Goal: Task Accomplishment & Management: Use online tool/utility

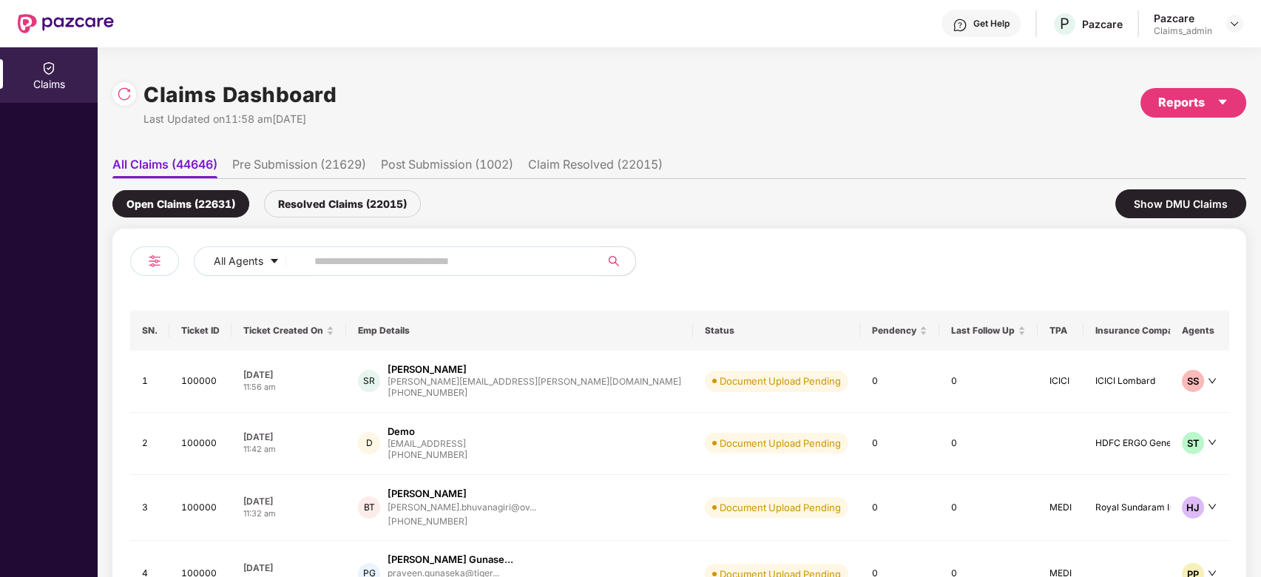
click at [499, 254] on input "text" at bounding box center [446, 261] width 265 height 22
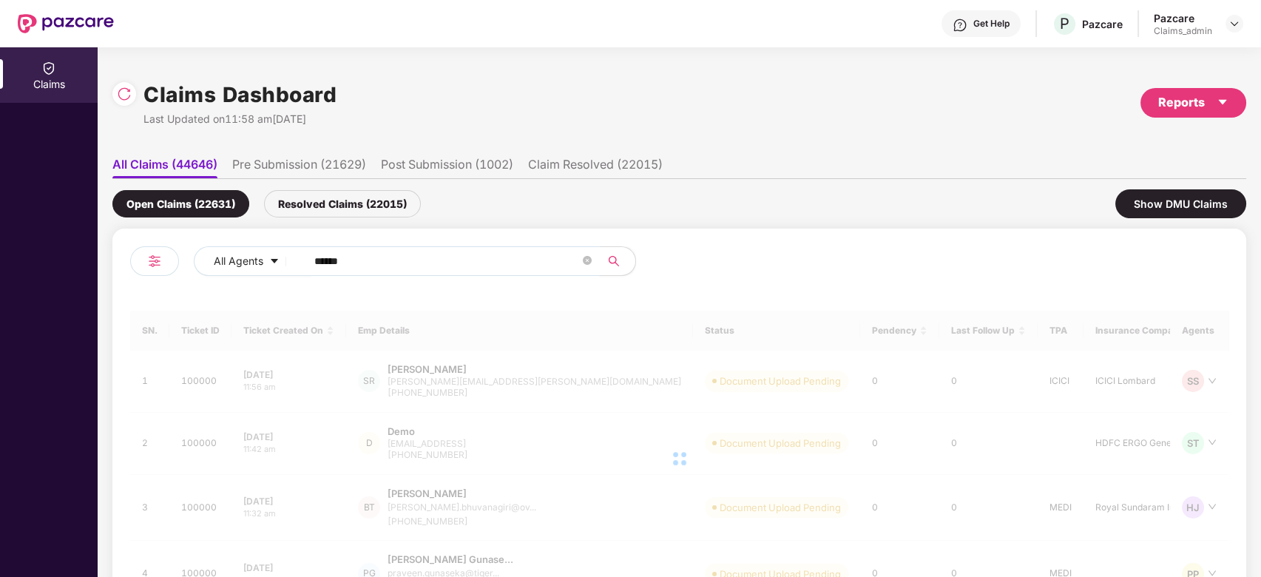
type input "******"
click at [490, 361] on div at bounding box center [679, 459] width 1098 height 296
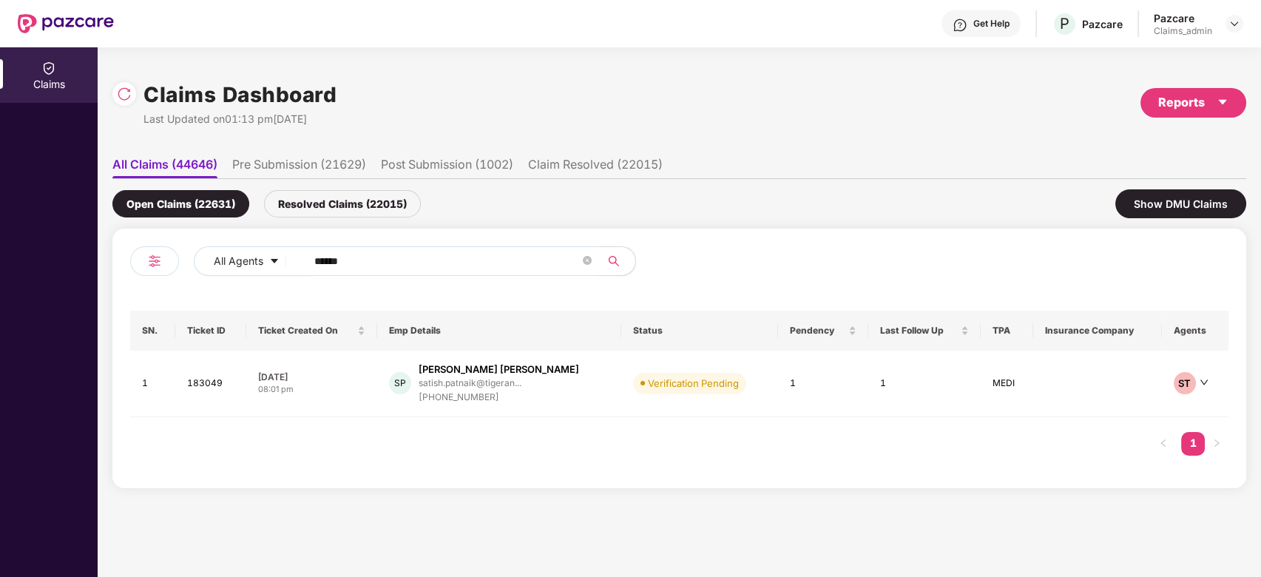
click at [490, 361] on td "SP Satish Chandra Patnaik satish.patnaik@tigeran... +917978638926" at bounding box center [499, 383] width 244 height 67
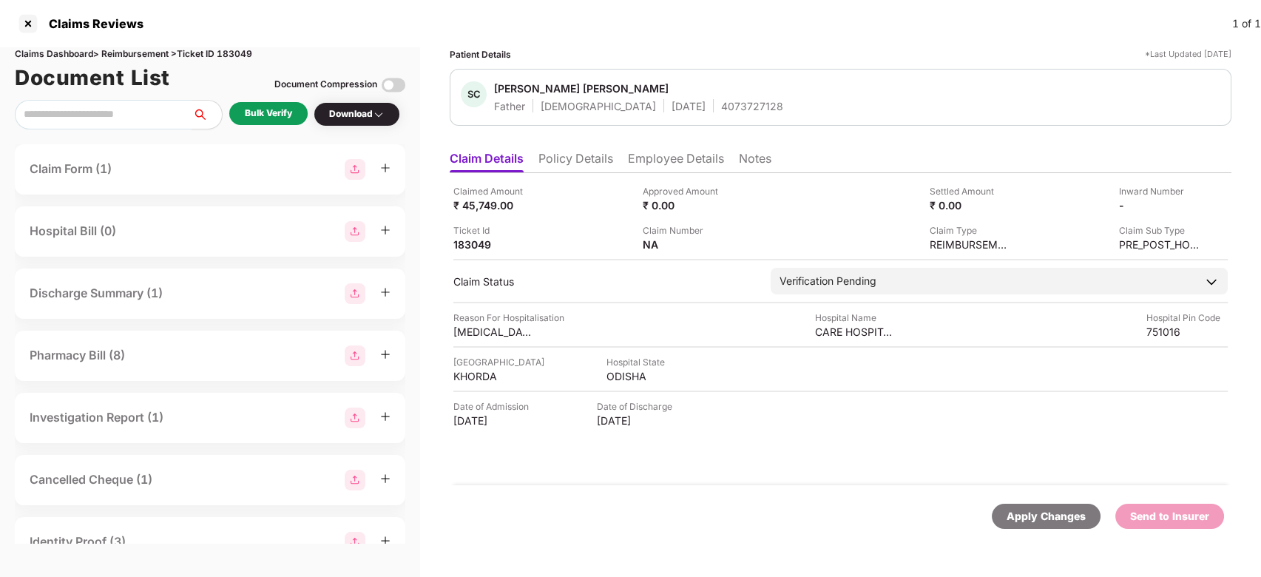
click at [246, 105] on div "Bulk Verify" at bounding box center [268, 113] width 78 height 23
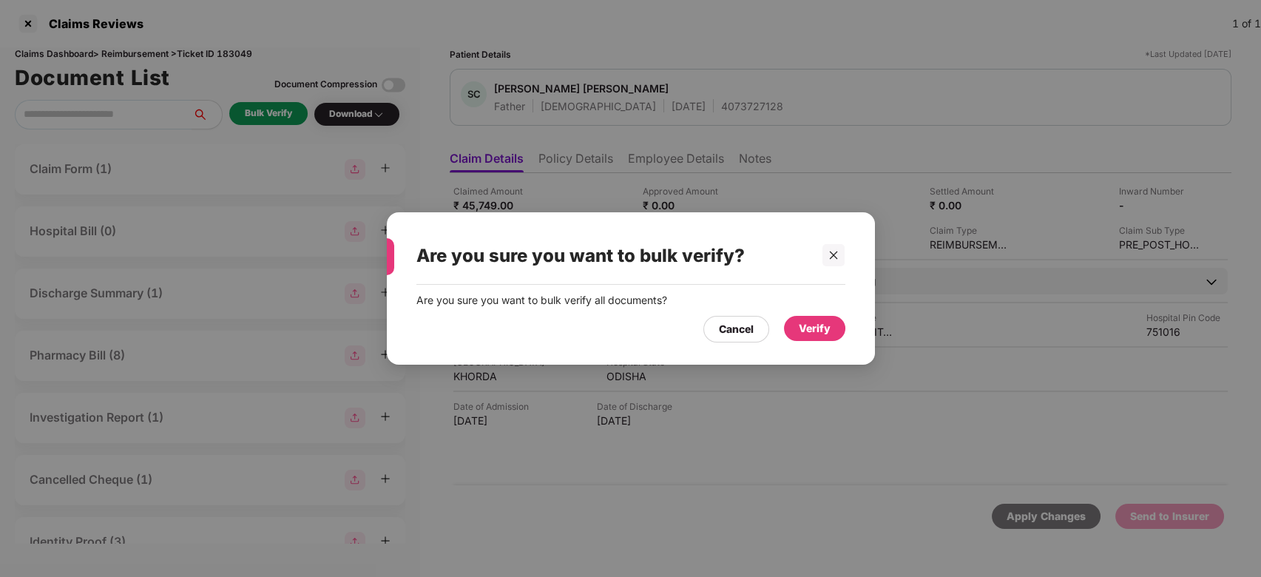
click at [827, 330] on div "Verify" at bounding box center [815, 328] width 32 height 16
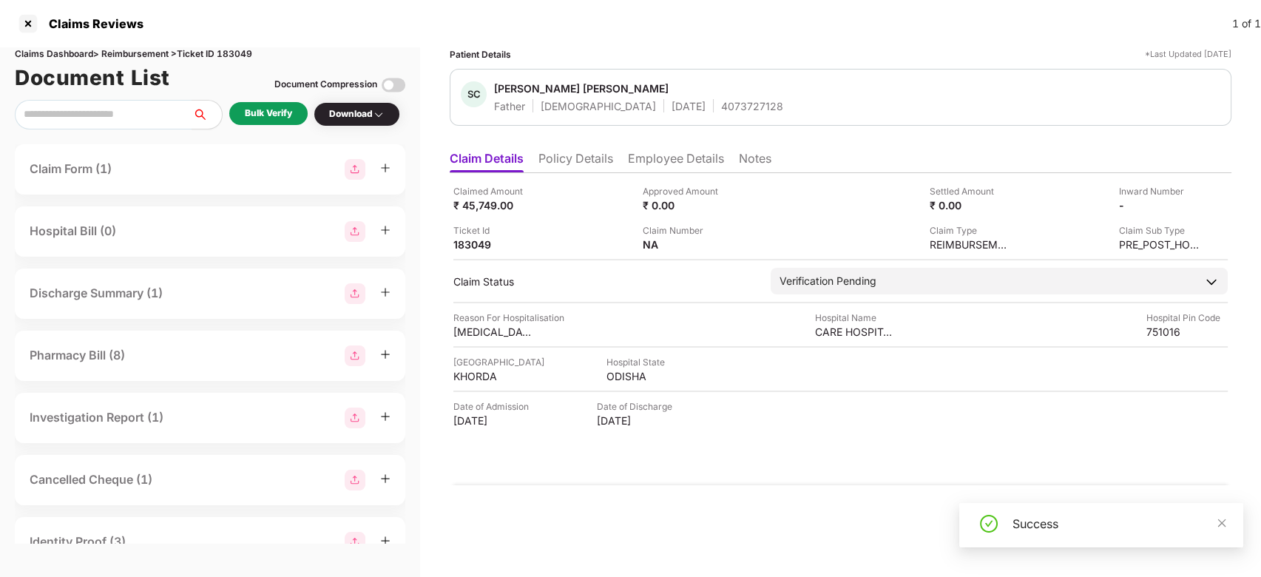
click at [1218, 518] on icon "close" at bounding box center [1222, 522] width 8 height 8
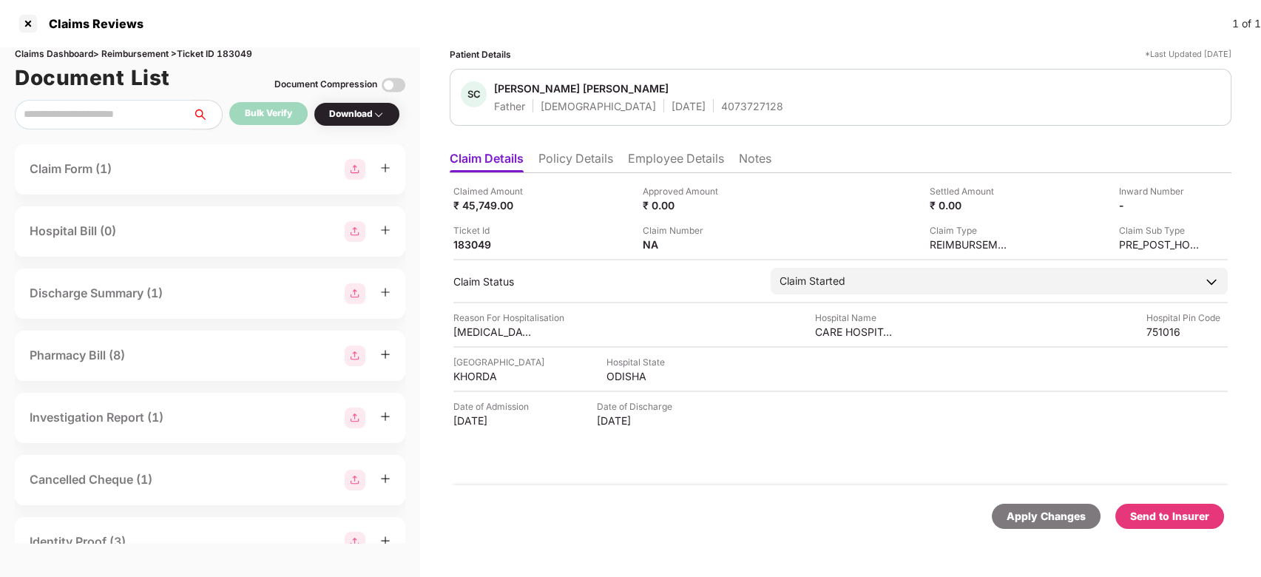
click at [399, 81] on img at bounding box center [394, 85] width 24 height 24
drag, startPoint x: 1162, startPoint y: 501, endPoint x: 1176, endPoint y: 516, distance: 19.9
click at [1176, 516] on div "Apply Changes Send to Insurer" at bounding box center [841, 516] width 782 height 62
click at [1176, 516] on div "Send to Insurer" at bounding box center [1169, 516] width 79 height 16
click at [671, 160] on li "Employee Details" at bounding box center [676, 161] width 96 height 21
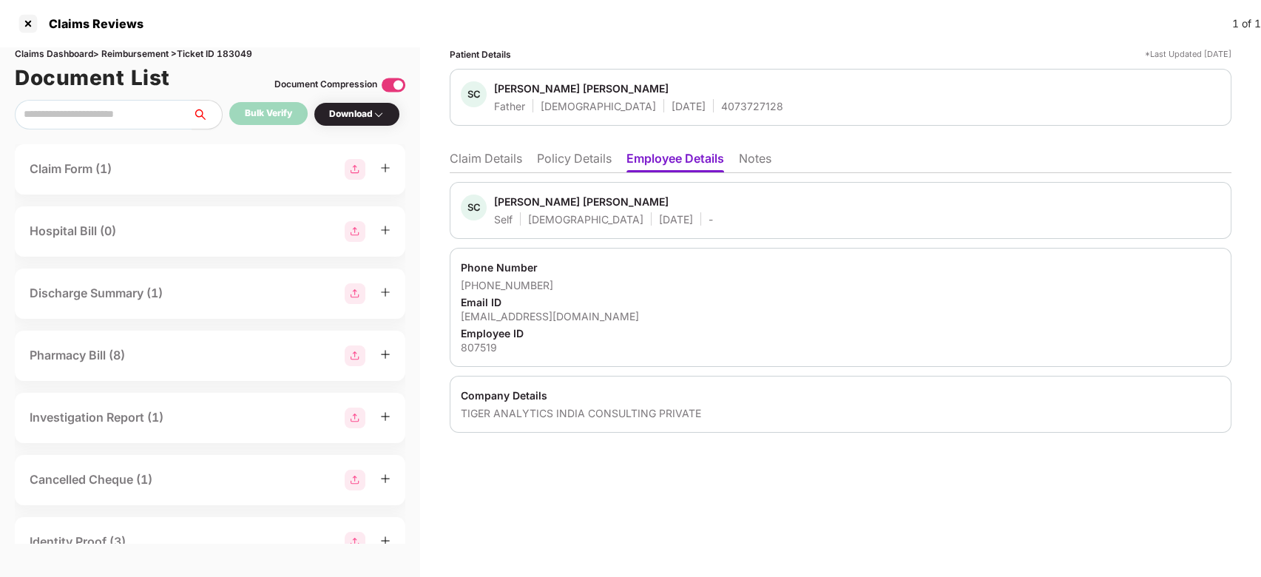
click at [509, 200] on div "Satish Chandra Patnaik" at bounding box center [581, 201] width 175 height 14
copy div "Satish"
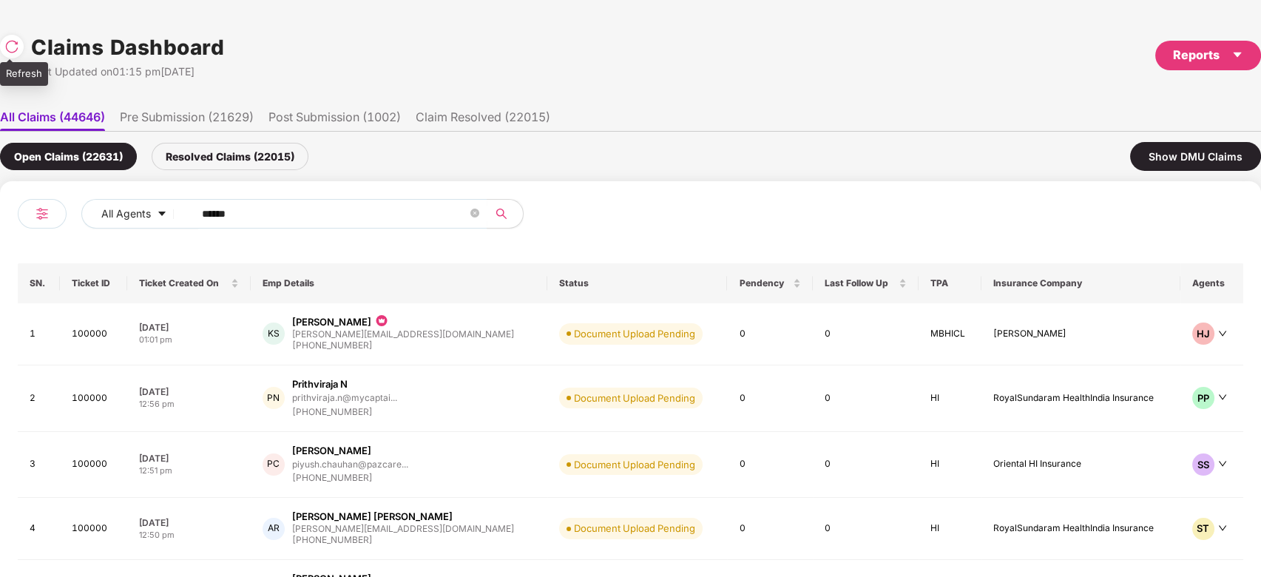
click at [8, 34] on div at bounding box center [15, 44] width 31 height 27
click at [8, 35] on div at bounding box center [12, 47] width 24 height 24
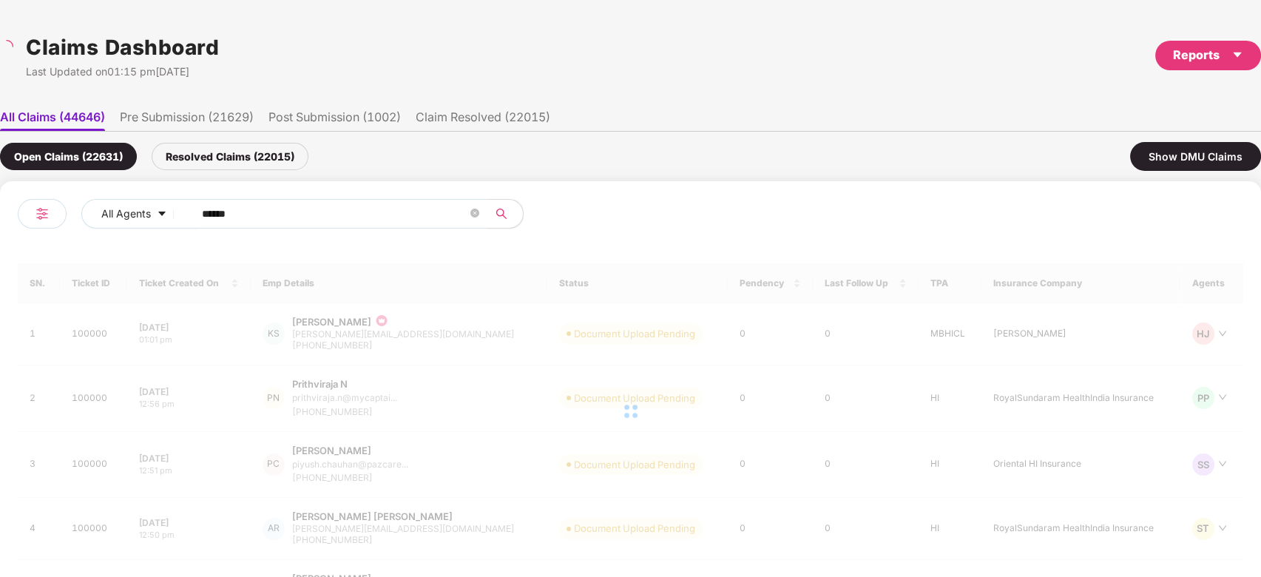
click at [375, 219] on input "******" at bounding box center [334, 214] width 265 height 22
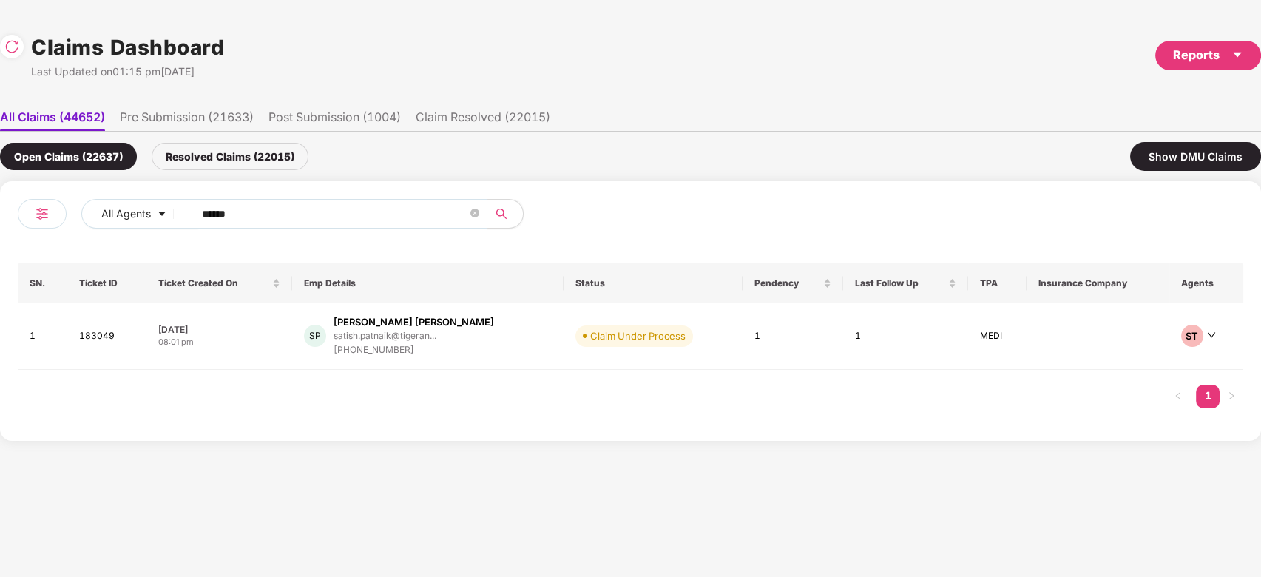
paste input "text"
type input "******"
click at [512, 345] on div "PG Praveen Thenraj Gunase... praveen.gunaseka@tiger... +919894553007" at bounding box center [421, 336] width 213 height 42
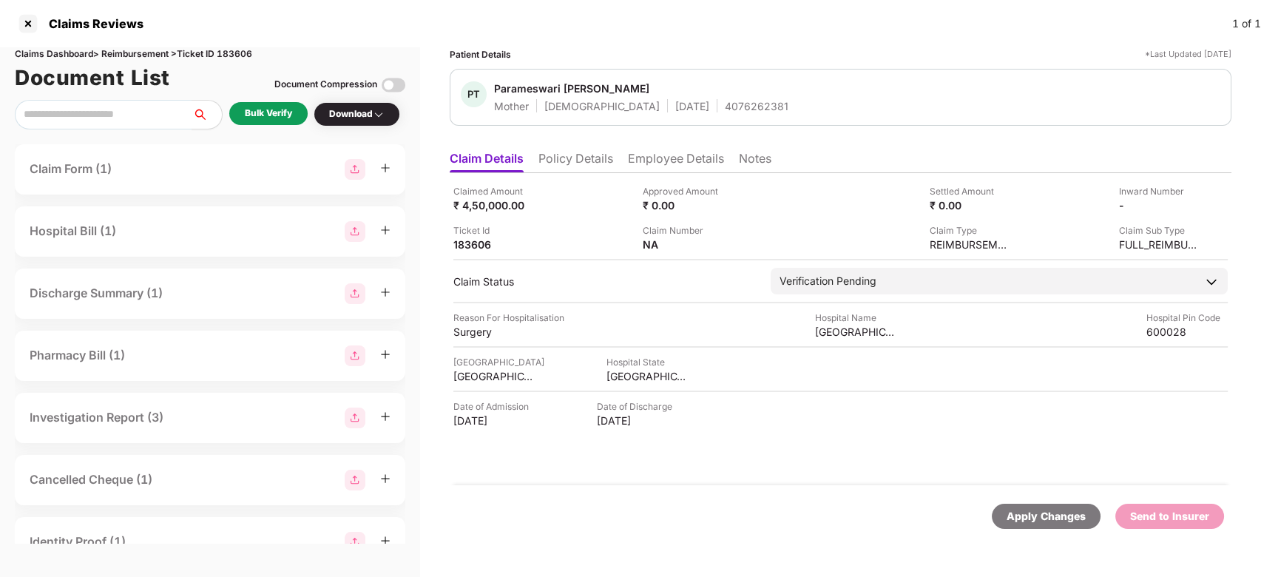
click at [285, 121] on div "Bulk Verify" at bounding box center [268, 113] width 78 height 23
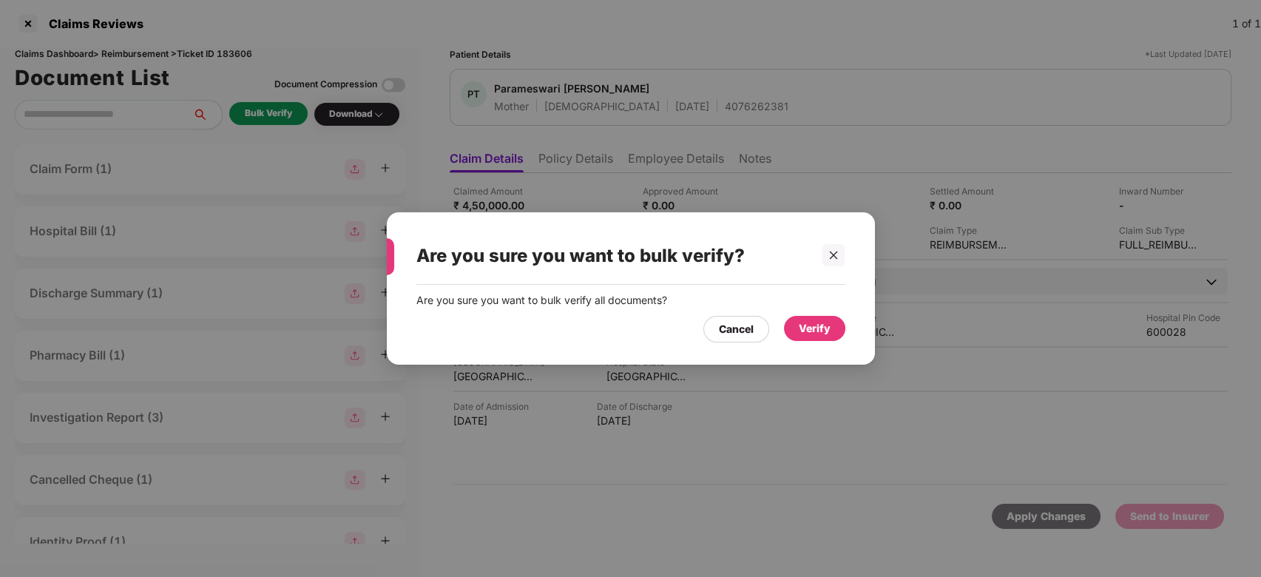
click at [824, 333] on div "Verify" at bounding box center [815, 328] width 32 height 16
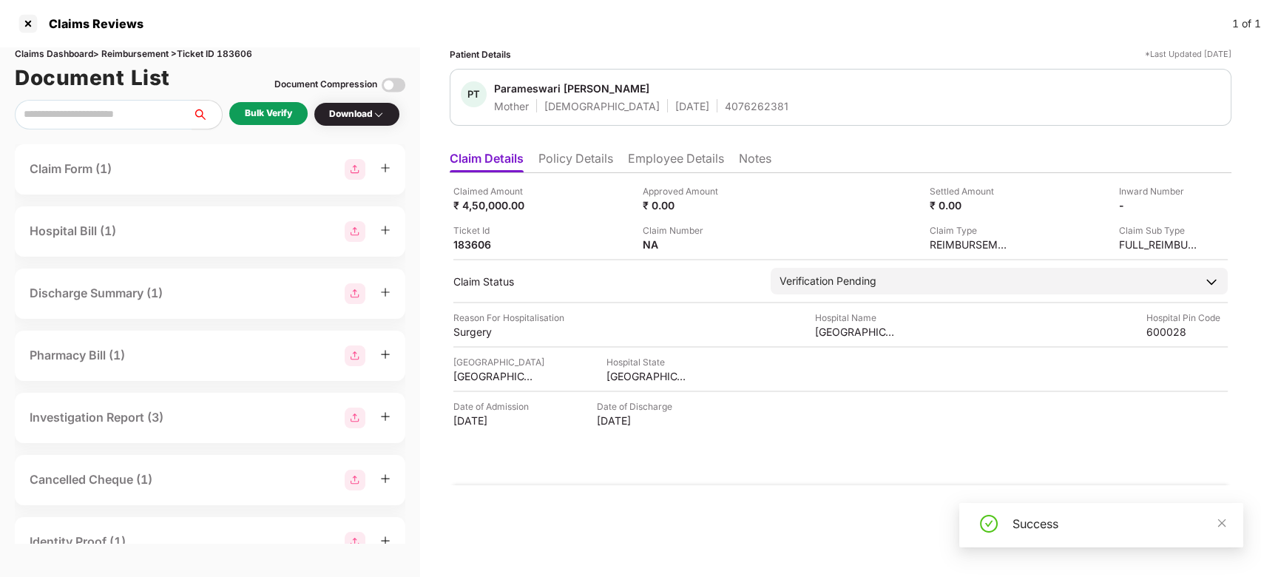
click at [1228, 524] on div "Success" at bounding box center [1101, 525] width 284 height 44
click at [1225, 523] on icon "close" at bounding box center [1221, 523] width 10 height 10
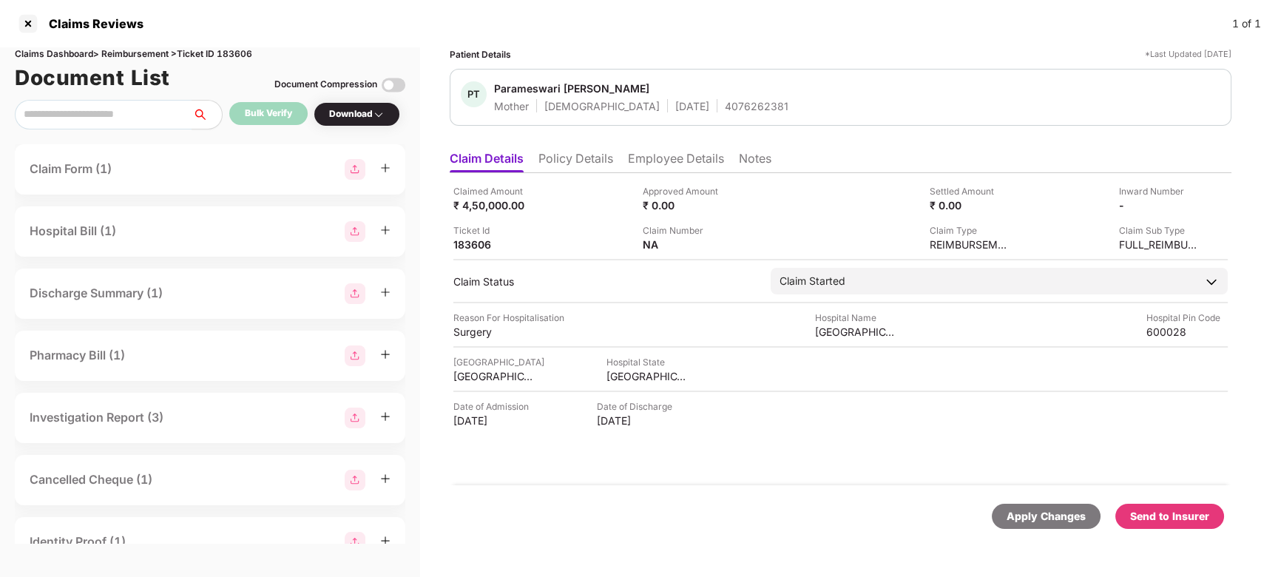
click at [399, 85] on img at bounding box center [394, 85] width 24 height 24
click at [1162, 512] on div "Send to Insurer" at bounding box center [1169, 516] width 79 height 16
click at [674, 157] on li "Employee Details" at bounding box center [676, 161] width 96 height 21
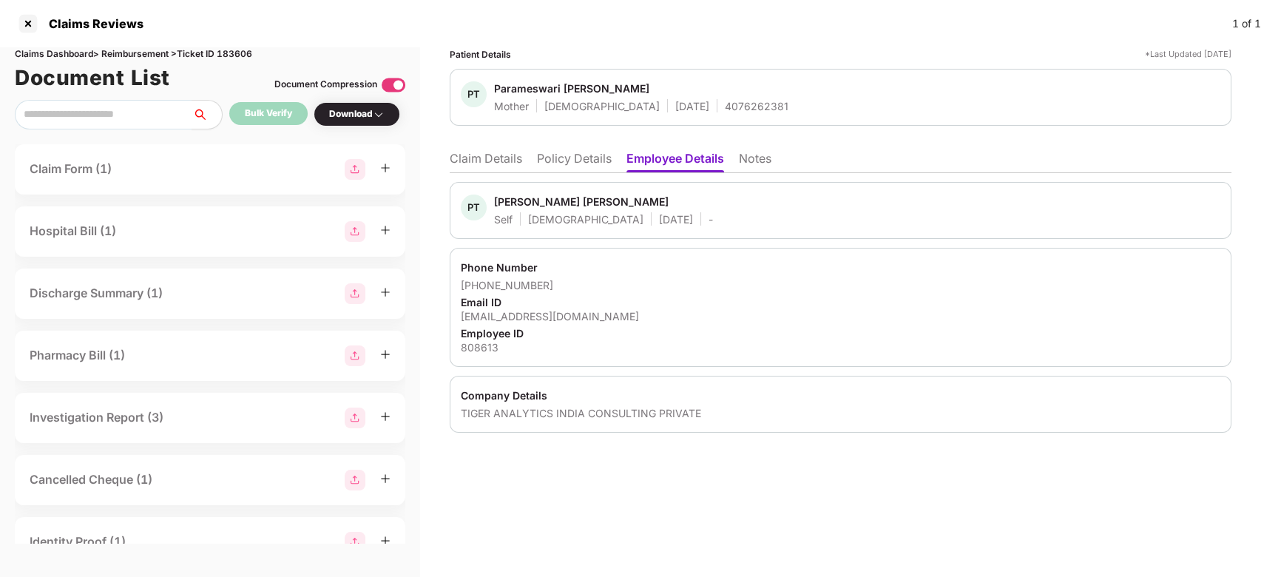
click at [509, 206] on div "Praveen Thenraj Gunasekaran" at bounding box center [581, 201] width 175 height 14
copy div "Praveen"
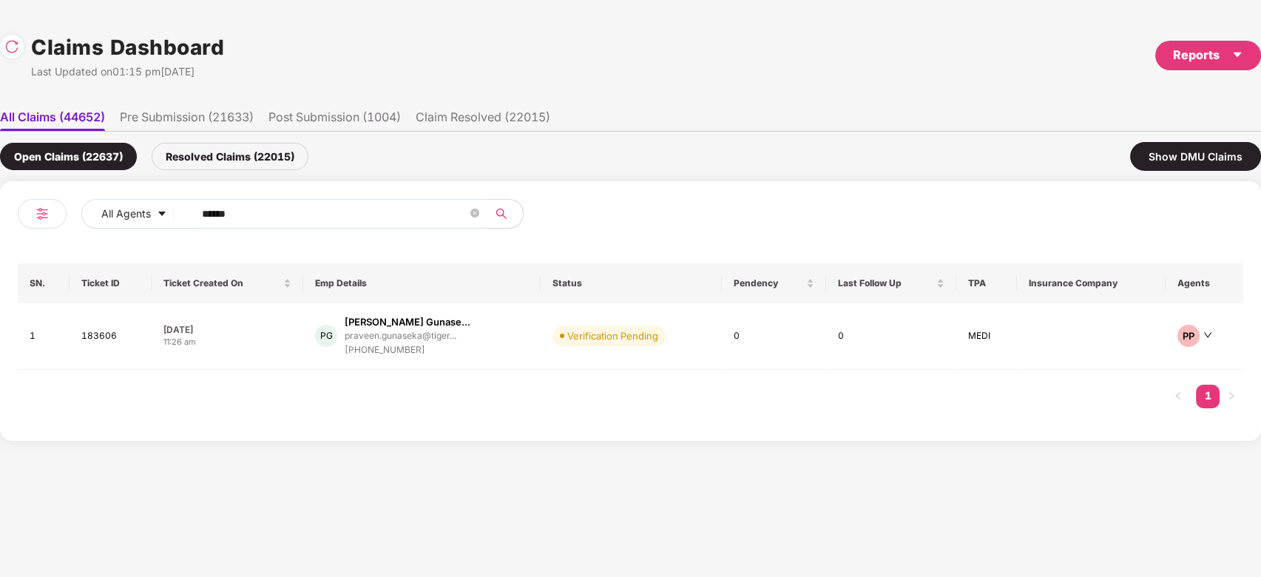
click at [302, 210] on input "******" at bounding box center [334, 214] width 265 height 22
paste input "text"
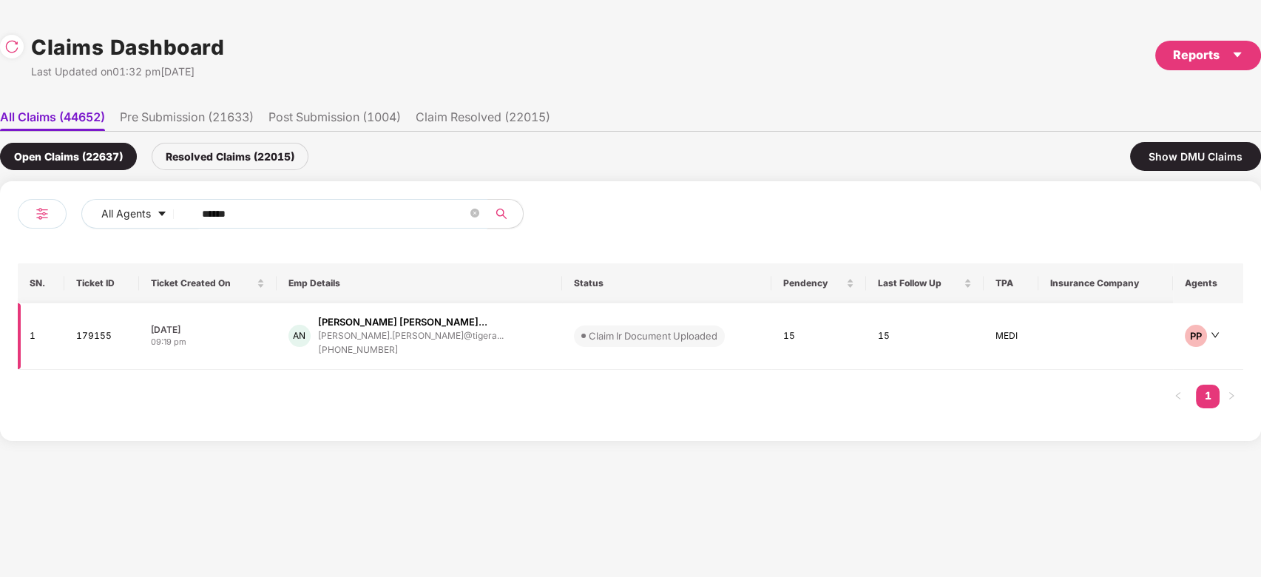
type input "******"
click at [470, 336] on div "AN Akshata Wasudeo Nikhar... akshata.nikhare@tigera... +918421996148" at bounding box center [419, 336] width 262 height 42
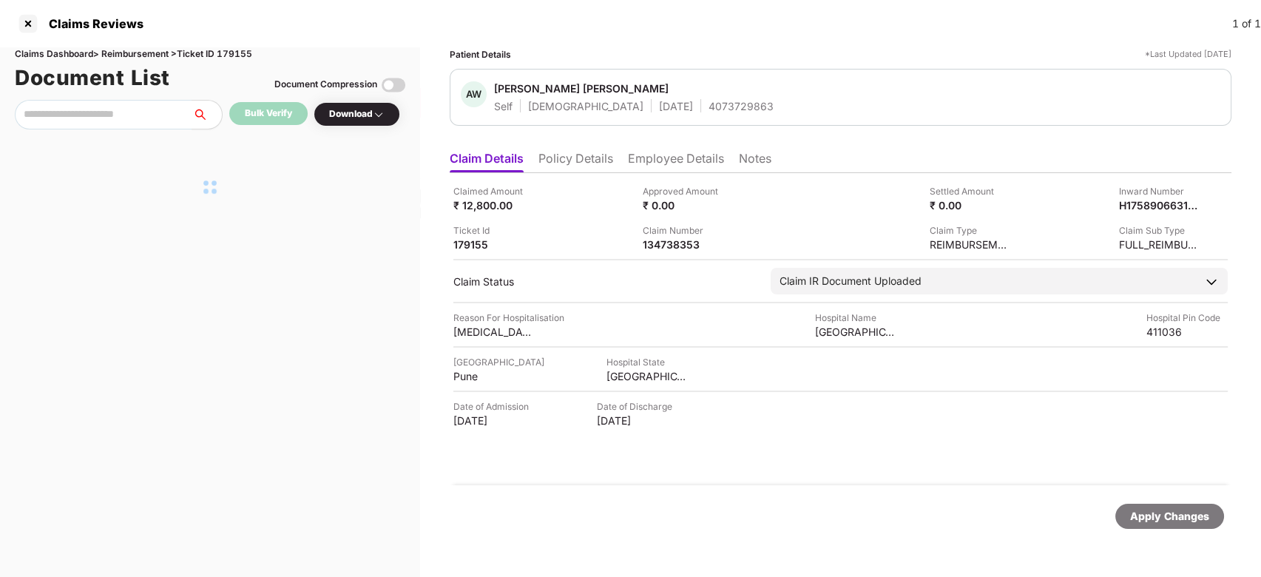
click at [223, 186] on div at bounding box center [210, 186] width 390 height 115
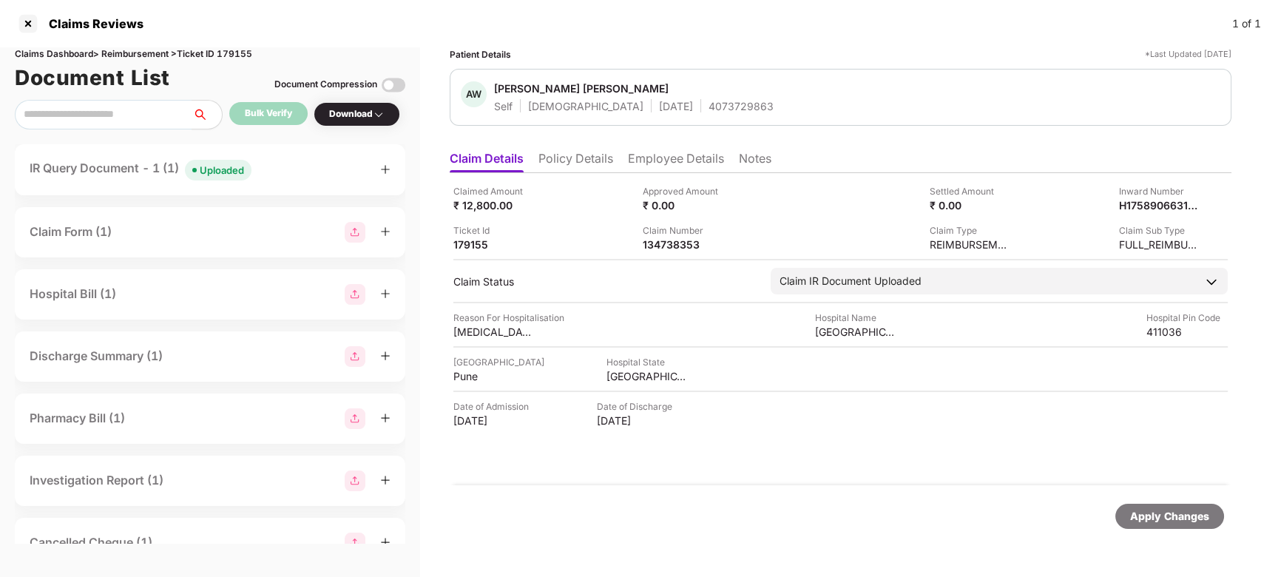
click at [228, 178] on span "Uploaded" at bounding box center [218, 170] width 67 height 21
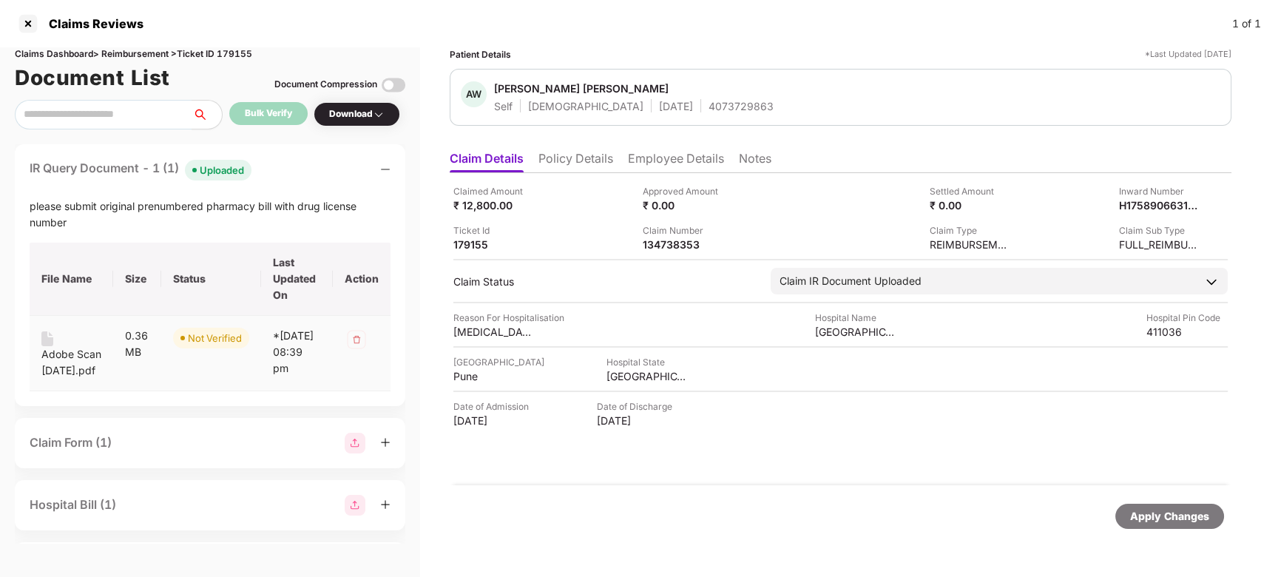
click at [73, 370] on div "Adobe Scan 07 Oct 2025.pdf" at bounding box center [71, 362] width 60 height 33
drag, startPoint x: 101, startPoint y: 204, endPoint x: 112, endPoint y: 228, distance: 26.1
click at [112, 228] on div "please submit original prenumbered pharmacy bill with drug license number" at bounding box center [210, 214] width 361 height 33
copy div "original prenumbered pharmacy bill with drug license number"
click at [242, 175] on div "Uploaded" at bounding box center [222, 170] width 44 height 15
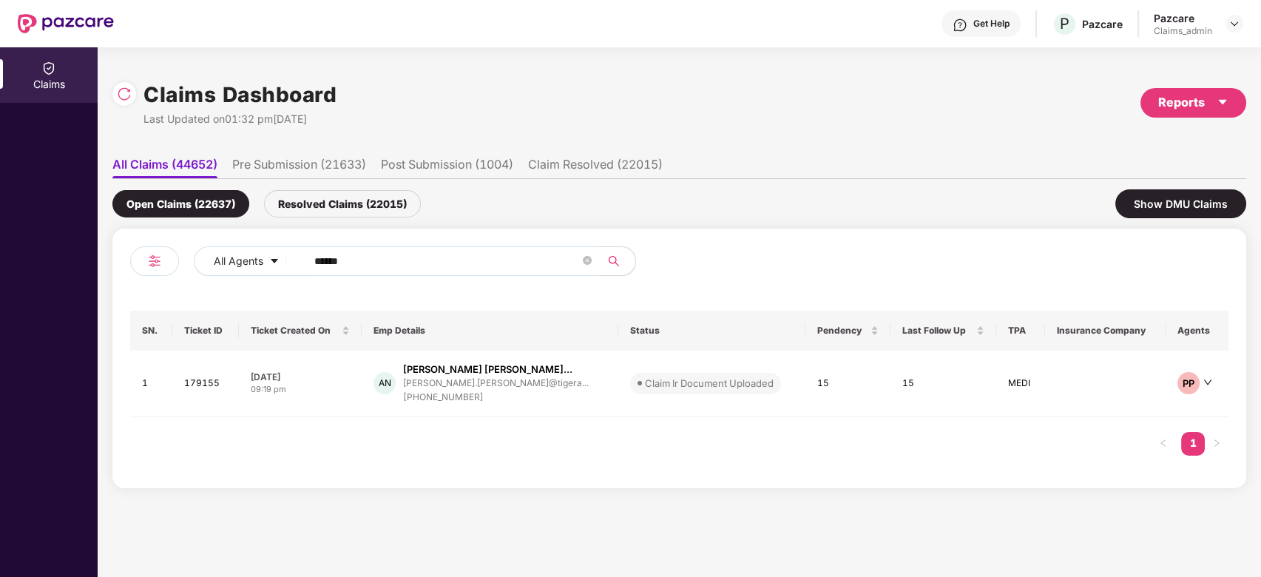
click at [403, 264] on input "******" at bounding box center [446, 261] width 265 height 22
paste input "text"
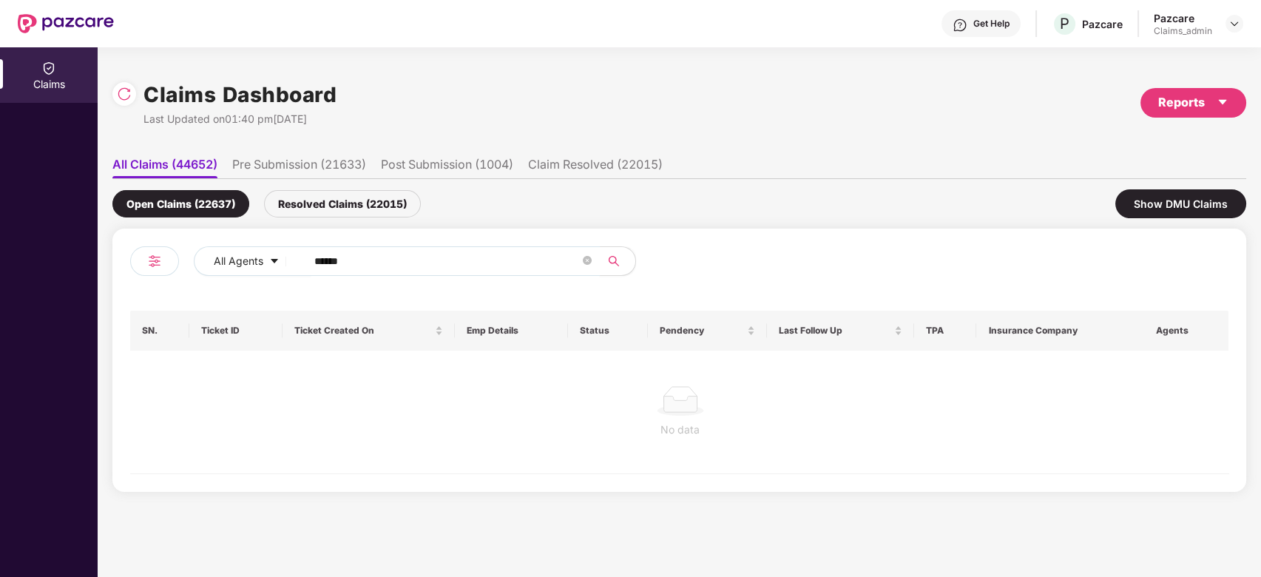
type input "******"
click at [478, 401] on div at bounding box center [680, 401] width 1076 height 30
click at [363, 212] on div "Resolved Claims (22015)" at bounding box center [342, 203] width 157 height 27
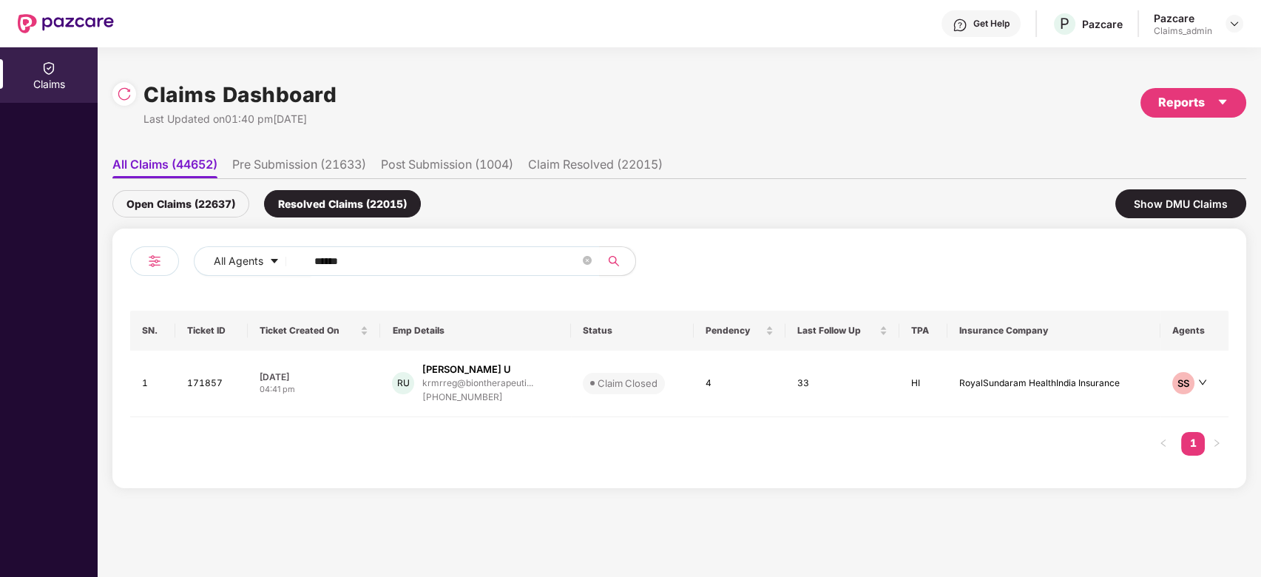
click at [525, 390] on div "+917989396388" at bounding box center [476, 397] width 111 height 14
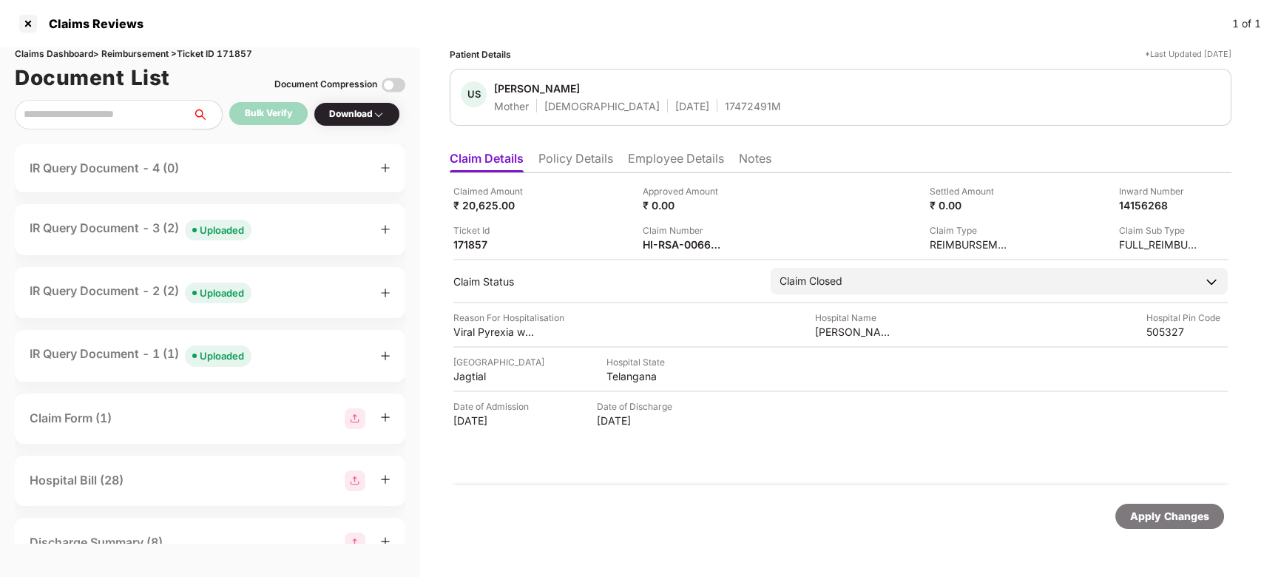
click at [586, 157] on li "Policy Details" at bounding box center [575, 161] width 75 height 21
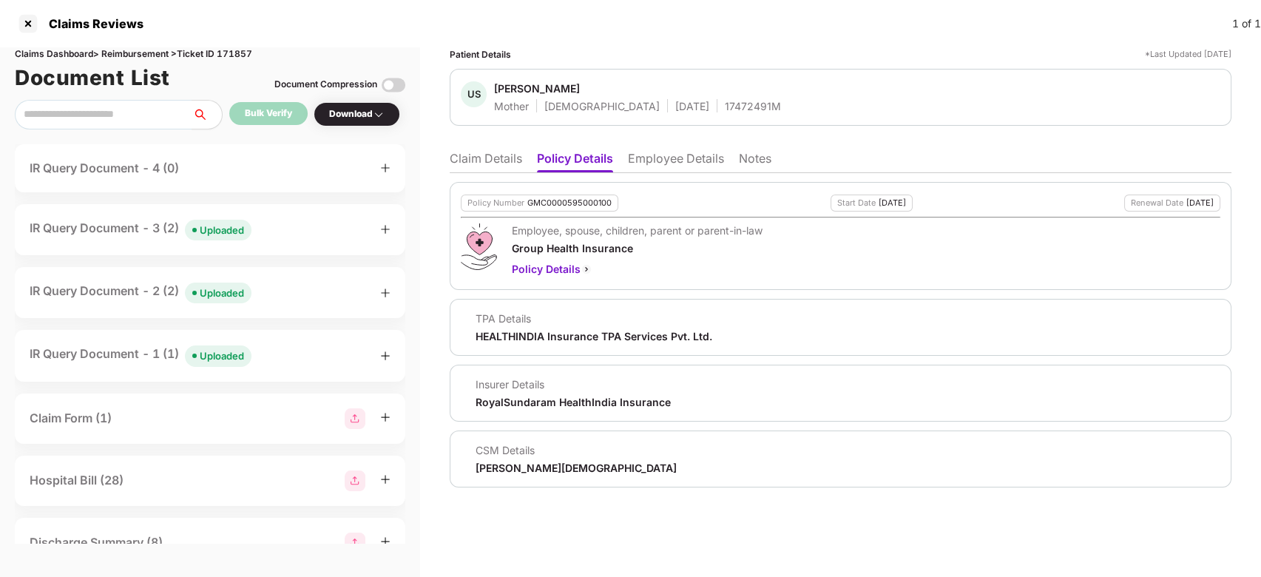
click at [488, 157] on li "Claim Details" at bounding box center [486, 161] width 72 height 21
